Goal: Check status: Check status

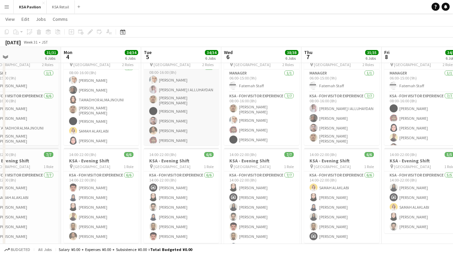
scroll to position [28, 0]
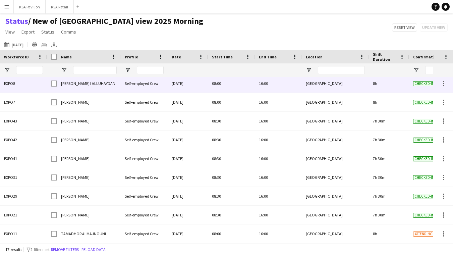
scroll to position [150, 0]
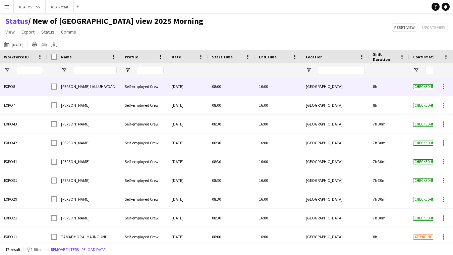
click at [88, 83] on div "ANAS SULAIMAN I ALLUHAYDAN" at bounding box center [89, 86] width 64 height 18
click at [88, 86] on span "ANAS SULAIMAN I ALLUHAYDAN" at bounding box center [88, 86] width 54 height 5
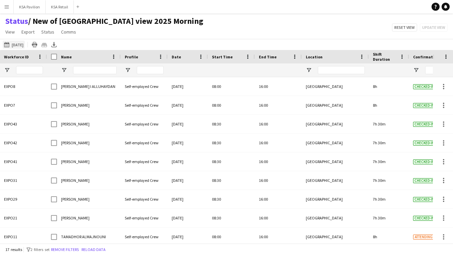
click at [13, 44] on button "28-08-2025 to 03-09-2025 Tomorrow" at bounding box center [14, 45] width 22 height 8
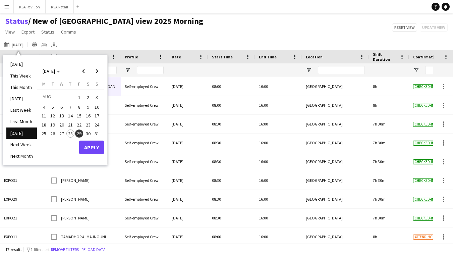
click at [80, 133] on span "29" at bounding box center [79, 134] width 8 height 8
click at [87, 145] on button "Apply" at bounding box center [91, 147] width 25 height 13
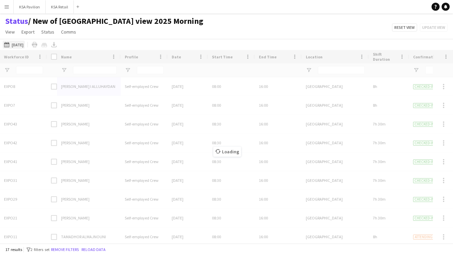
click at [24, 42] on button "28-08-2025 to 03-09-2025 Tomorrow" at bounding box center [14, 45] width 22 height 8
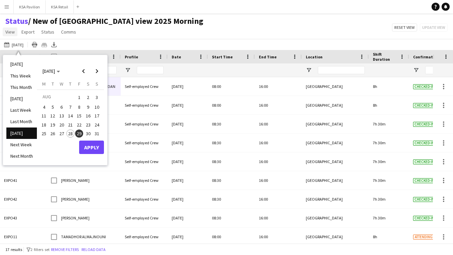
click at [14, 31] on span "View" at bounding box center [9, 32] width 9 height 6
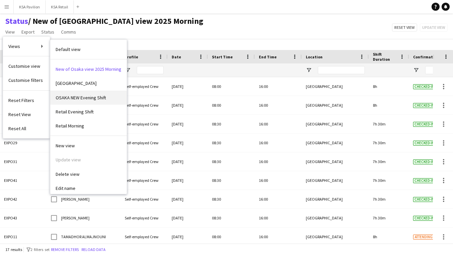
click at [71, 96] on span "OSAKA NEW Evening Shift" at bounding box center [81, 98] width 50 height 6
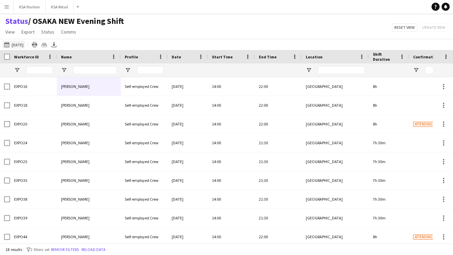
click at [24, 44] on button "28-08-2025 to 03-09-2025 Tomorrow" at bounding box center [14, 45] width 22 height 8
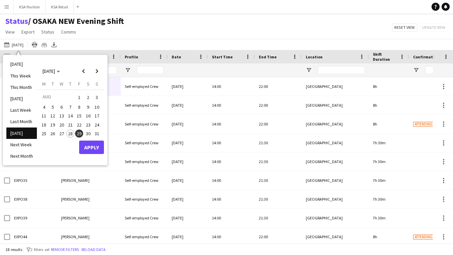
click at [77, 131] on span "29" at bounding box center [79, 134] width 8 height 8
click at [92, 150] on button "Apply" at bounding box center [91, 147] width 25 height 13
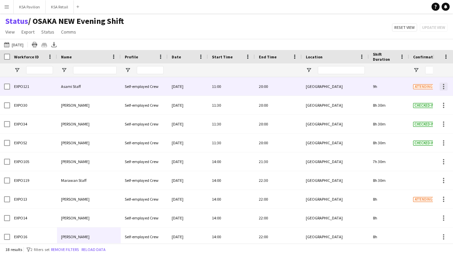
click at [443, 86] on div at bounding box center [444, 87] width 8 height 8
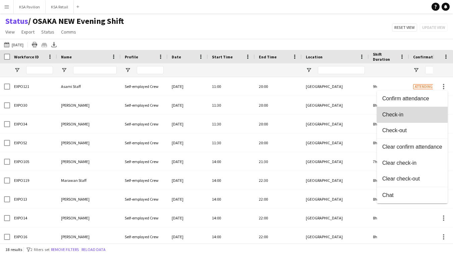
click at [402, 113] on span "Check-in" at bounding box center [412, 114] width 60 height 6
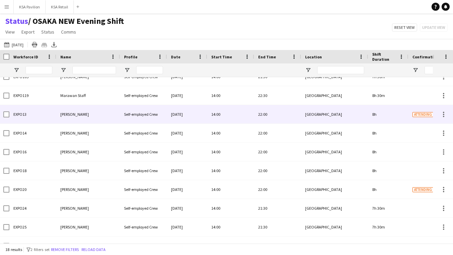
scroll to position [0, 0]
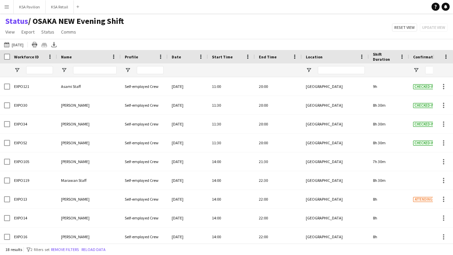
click at [361, 27] on div "Status / OSAKA NEW Evening Shift View Views Default view New of Osaka view 2025…" at bounding box center [226, 27] width 453 height 23
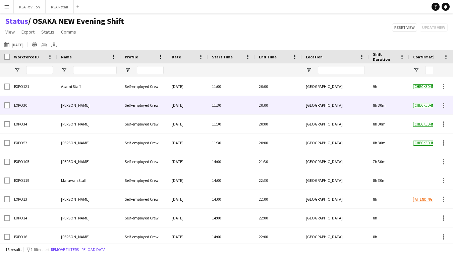
scroll to position [0, 0]
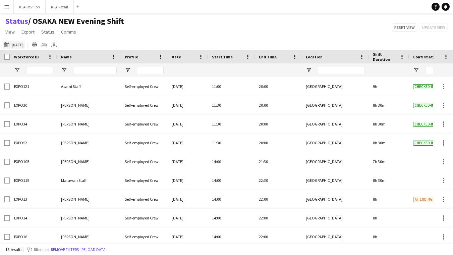
click at [25, 43] on button "28-08-2025 to 03-09-2025 Tomorrow" at bounding box center [14, 45] width 22 height 8
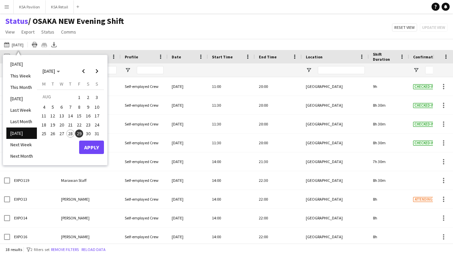
click at [80, 130] on span "29" at bounding box center [79, 134] width 8 height 8
click at [81, 132] on span "29" at bounding box center [79, 134] width 8 height 8
click at [92, 147] on button "Apply" at bounding box center [91, 147] width 25 height 13
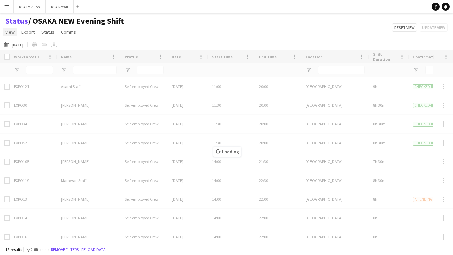
click at [13, 30] on span "View" at bounding box center [9, 32] width 9 height 6
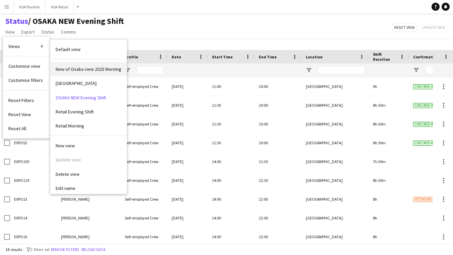
click at [66, 67] on span "New of Osaka view 2025 Morning" at bounding box center [89, 69] width 66 height 6
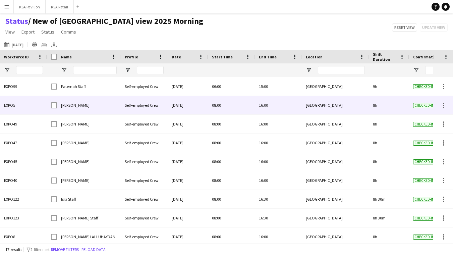
click at [76, 106] on span "Dur Murad" at bounding box center [75, 105] width 29 height 5
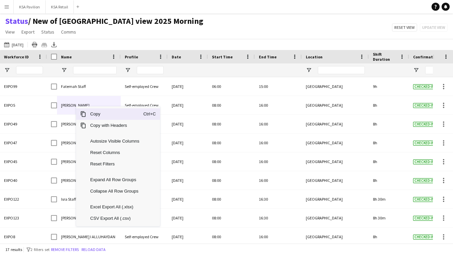
click at [94, 115] on span "Copy" at bounding box center [114, 113] width 57 height 11
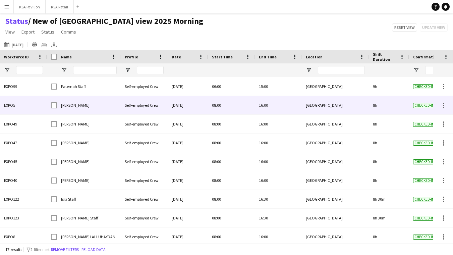
click at [72, 104] on span "Dur Murad" at bounding box center [75, 105] width 29 height 5
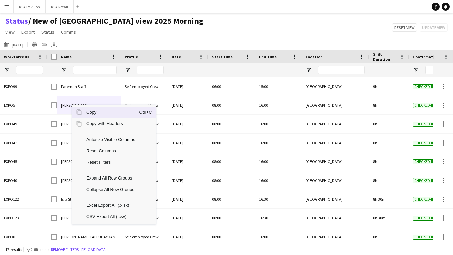
click at [88, 113] on span "Copy" at bounding box center [110, 112] width 57 height 11
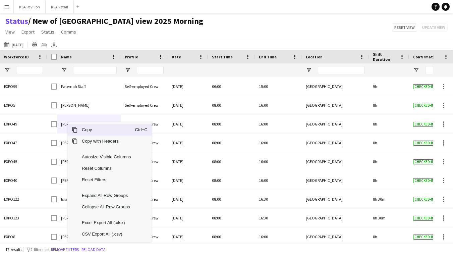
click at [93, 130] on span "Copy" at bounding box center [106, 129] width 57 height 11
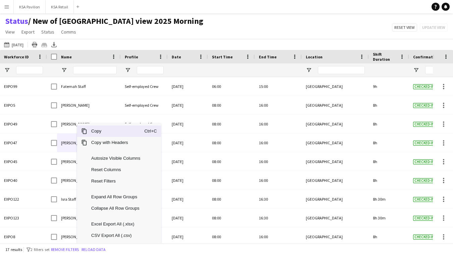
click at [102, 132] on span "Copy" at bounding box center [115, 130] width 57 height 11
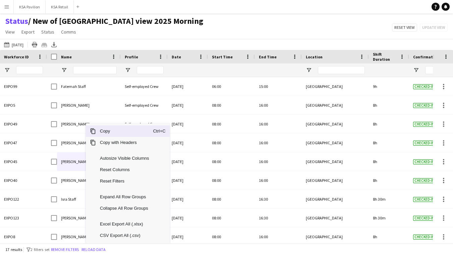
click at [112, 130] on span "Copy" at bounding box center [124, 130] width 57 height 11
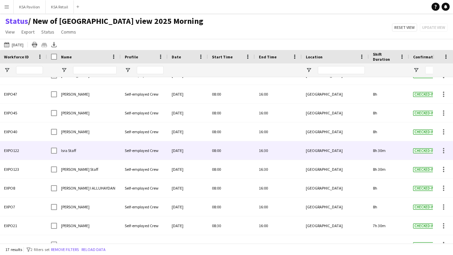
scroll to position [57, 0]
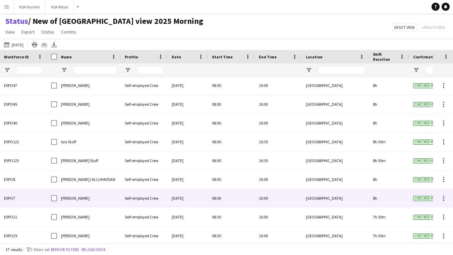
click at [69, 197] on span "[PERSON_NAME]" at bounding box center [75, 198] width 29 height 5
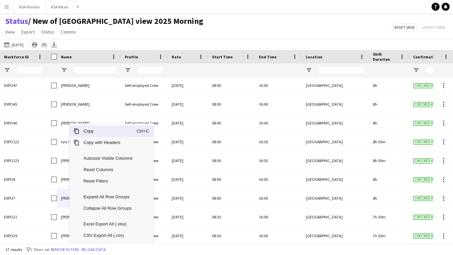
click at [100, 133] on span "Copy" at bounding box center [108, 130] width 57 height 11
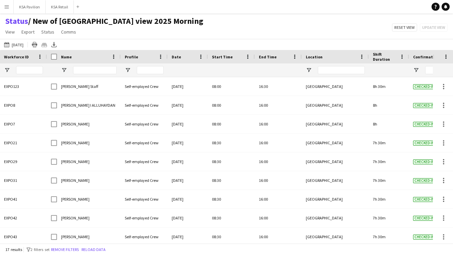
scroll to position [141, 0]
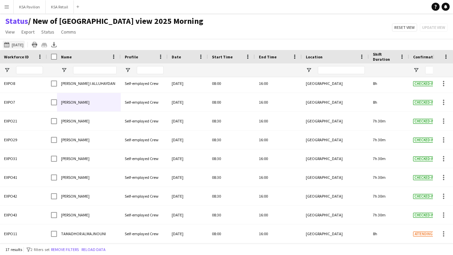
click at [25, 43] on button "28-08-2025 to 03-09-2025 Tomorrow" at bounding box center [14, 45] width 22 height 8
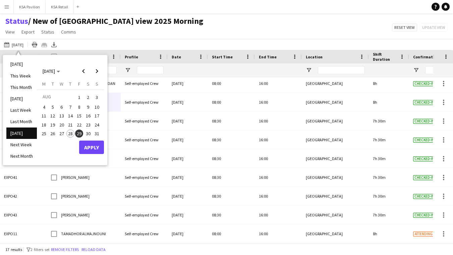
click at [70, 131] on span "28" at bounding box center [70, 134] width 8 height 8
click at [91, 150] on button "Apply" at bounding box center [91, 147] width 25 height 13
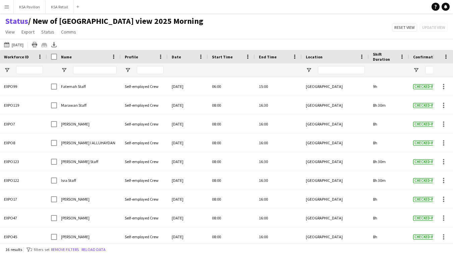
scroll to position [0, 0]
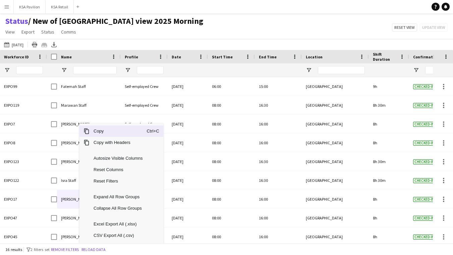
click at [114, 131] on span "Copy" at bounding box center [118, 130] width 57 height 11
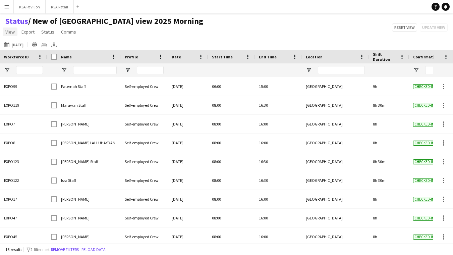
click at [11, 31] on span "View" at bounding box center [9, 32] width 9 height 6
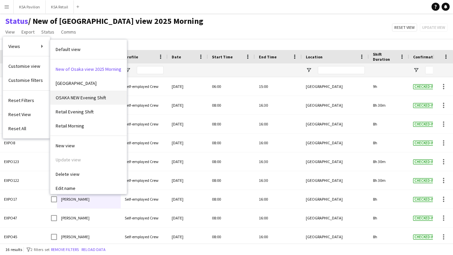
click at [66, 93] on link "OSAKA NEW Evening Shift" at bounding box center [88, 98] width 76 height 14
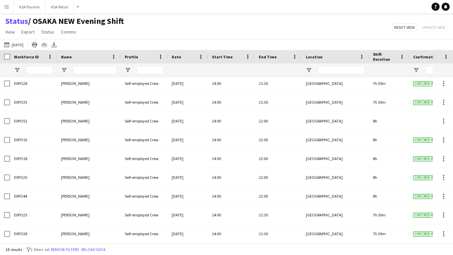
scroll to position [172, 0]
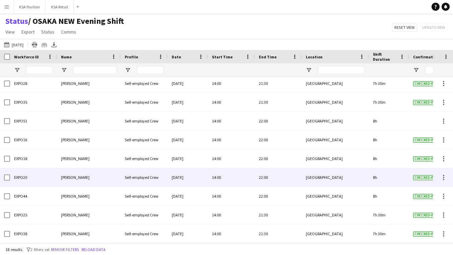
click at [74, 177] on span "Alawy Alhasan" at bounding box center [75, 177] width 29 height 5
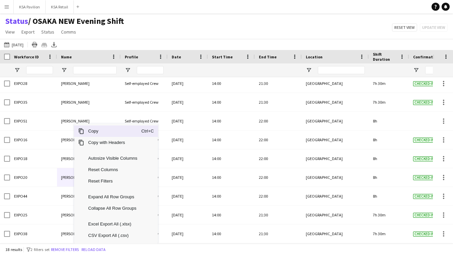
click at [102, 131] on span "Copy" at bounding box center [112, 130] width 57 height 11
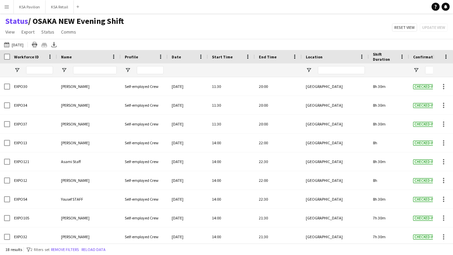
scroll to position [0, 0]
click at [13, 32] on span "View" at bounding box center [9, 32] width 9 height 6
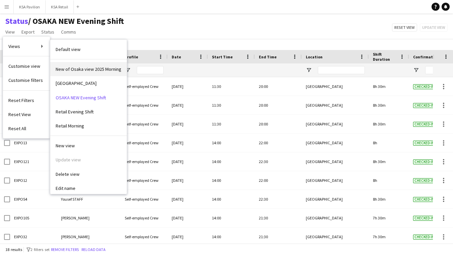
click at [73, 67] on span "New of Osaka view 2025 Morning" at bounding box center [89, 69] width 66 height 6
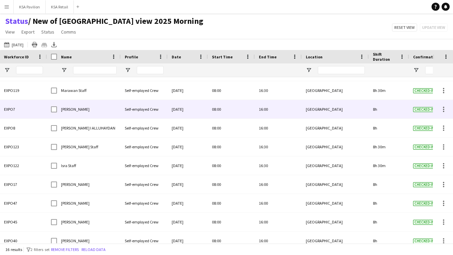
scroll to position [21, 0]
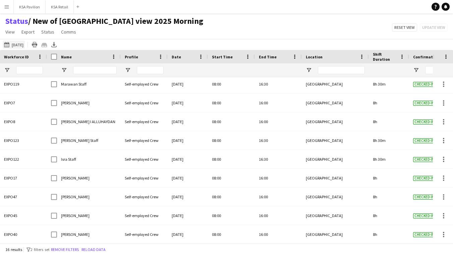
click at [18, 42] on button "28-08-2025 to 03-09-2025 Today" at bounding box center [14, 45] width 22 height 8
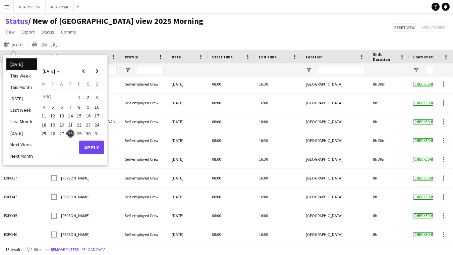
click at [70, 124] on span "21" at bounding box center [70, 125] width 8 height 8
click at [87, 147] on button "Apply" at bounding box center [91, 147] width 25 height 13
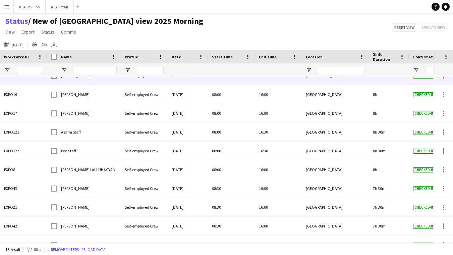
scroll to position [106, 0]
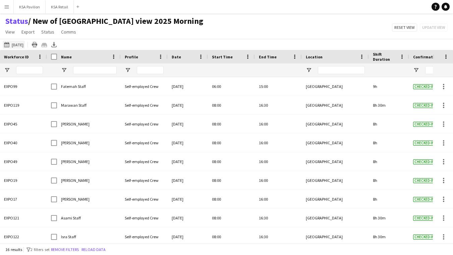
click at [25, 42] on button "28-08-2025 to 03-09-2025 21-08-2025" at bounding box center [14, 45] width 22 height 8
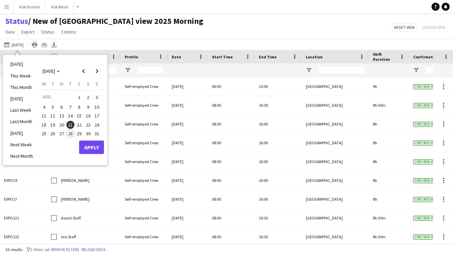
click at [61, 132] on span "27" at bounding box center [62, 134] width 8 height 8
click at [90, 145] on button "Apply" at bounding box center [91, 147] width 25 height 13
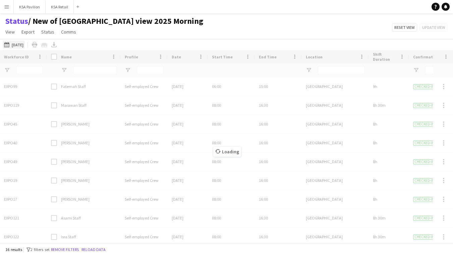
click at [19, 43] on button "28-08-2025 to 03-09-2025 Yesterday" at bounding box center [14, 45] width 22 height 8
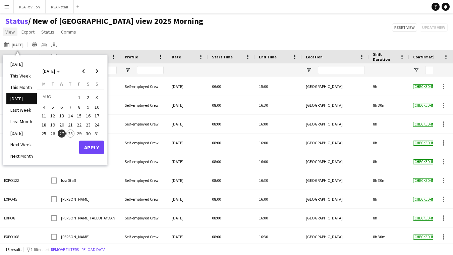
click at [6, 30] on span "View" at bounding box center [9, 32] width 9 height 6
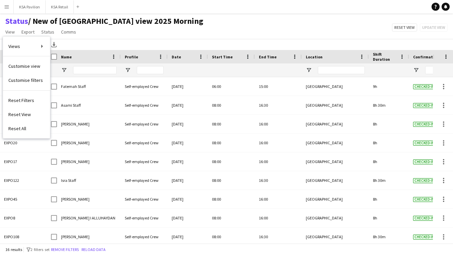
click at [187, 43] on div "28-08-2025 to 03-09-2025 Yesterday Today This Week This Month Yesterday Last We…" at bounding box center [226, 44] width 453 height 11
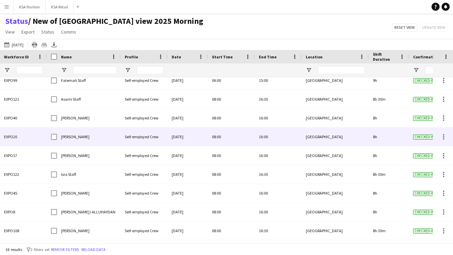
scroll to position [15, 0]
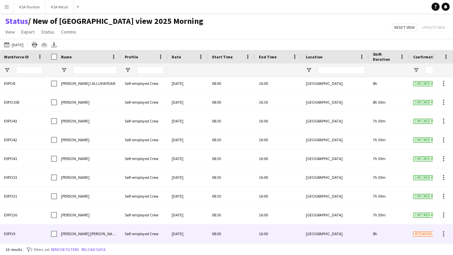
click at [72, 233] on span "sami abu khamis" at bounding box center [90, 233] width 58 height 5
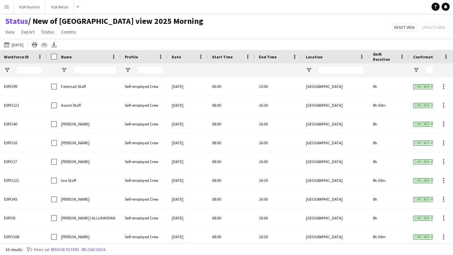
scroll to position [0, 0]
click at [22, 43] on button "28-08-2025 to 03-09-2025 Yesterday" at bounding box center [14, 45] width 22 height 8
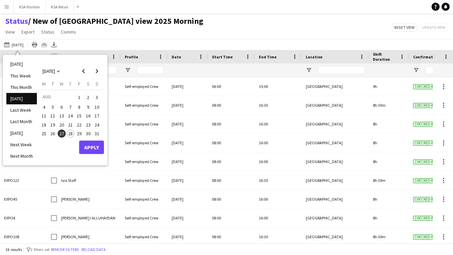
click at [81, 131] on span "29" at bounding box center [79, 134] width 8 height 8
click at [9, 32] on span "View" at bounding box center [9, 32] width 9 height 6
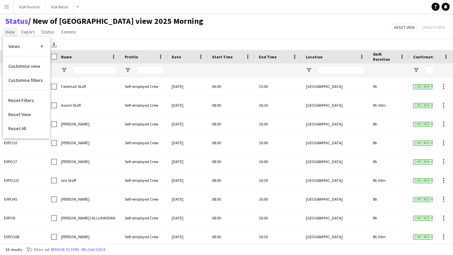
click at [9, 32] on span "View" at bounding box center [9, 32] width 9 height 6
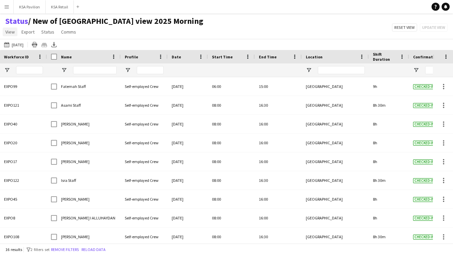
click at [9, 32] on span "View" at bounding box center [9, 32] width 9 height 6
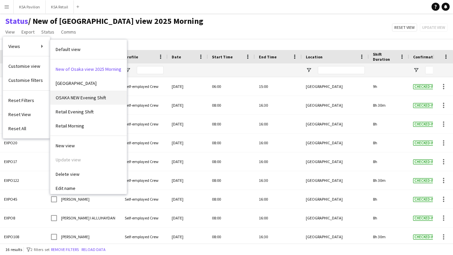
click at [65, 95] on span "OSAKA NEW Evening Shift" at bounding box center [81, 98] width 50 height 6
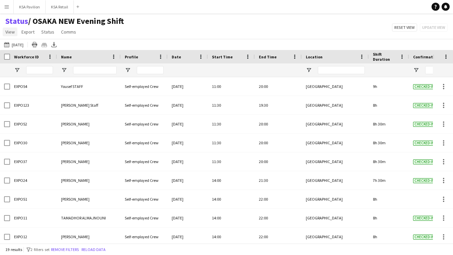
click at [10, 30] on span "View" at bounding box center [9, 32] width 9 height 6
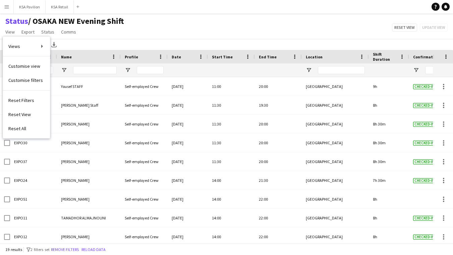
click at [97, 41] on div "28-08-2025 to 03-09-2025 Yesterday Today This Week This Month Yesterday Last We…" at bounding box center [226, 44] width 453 height 11
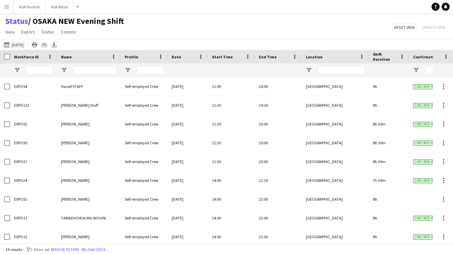
click at [21, 45] on button "28-08-2025 to 03-09-2025 Yesterday" at bounding box center [14, 45] width 22 height 8
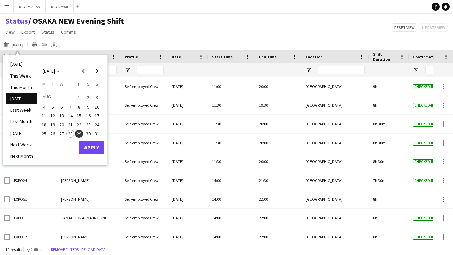
click at [77, 132] on span "29" at bounding box center [79, 134] width 8 height 8
click at [92, 147] on button "Apply" at bounding box center [91, 147] width 25 height 13
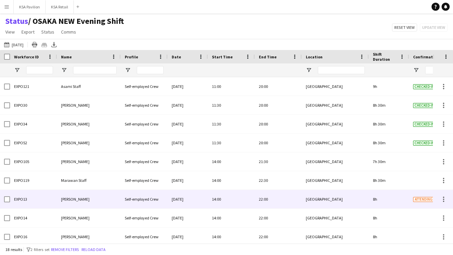
click at [77, 199] on span "Abdullah Alghoniman" at bounding box center [75, 199] width 29 height 5
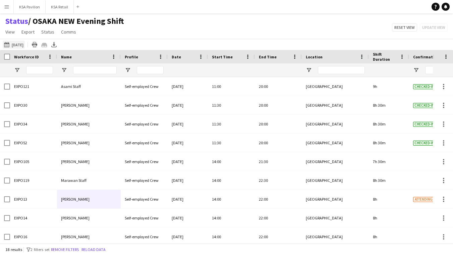
click at [24, 45] on button "28-08-2025 to 03-09-2025 Tomorrow" at bounding box center [14, 45] width 22 height 8
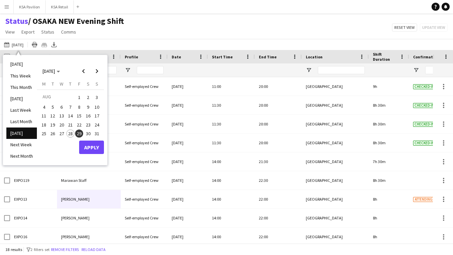
click at [77, 133] on span "29" at bounding box center [79, 134] width 8 height 8
click at [87, 144] on button "Apply" at bounding box center [91, 147] width 25 height 13
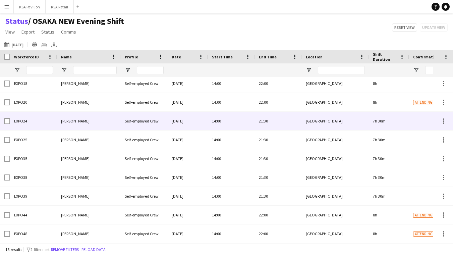
scroll to position [172, 0]
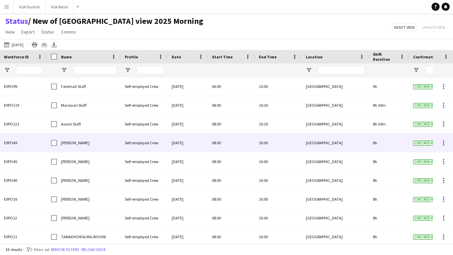
click at [74, 141] on span "[PERSON_NAME]" at bounding box center [75, 142] width 29 height 5
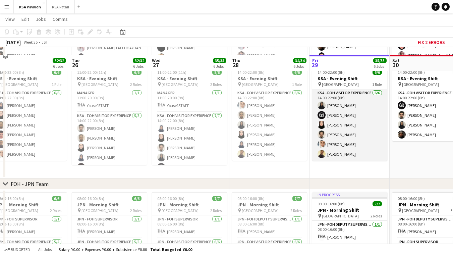
scroll to position [153, 0]
